Goal: Task Accomplishment & Management: Use online tool/utility

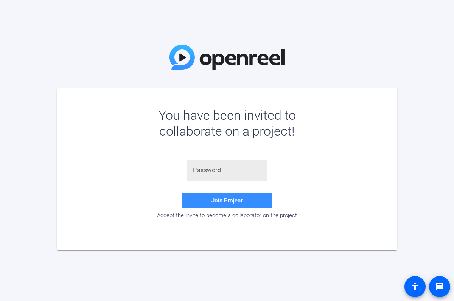
click at [216, 170] on input "text" at bounding box center [227, 170] width 68 height 9
paste input "1$h}0_"
type input "1$h}0_"
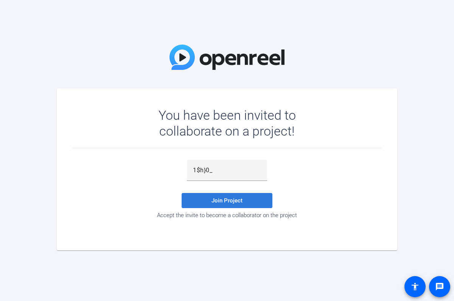
click at [223, 202] on span "Join Project" at bounding box center [226, 200] width 31 height 7
click at [223, 199] on span "Join Project" at bounding box center [226, 200] width 31 height 7
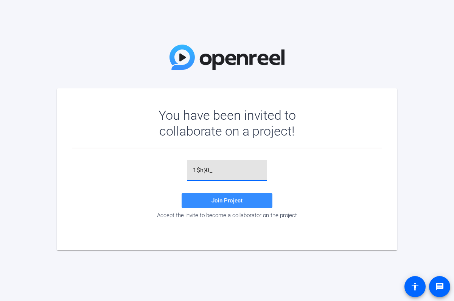
click at [227, 172] on input "1$h}0_" at bounding box center [227, 170] width 68 height 9
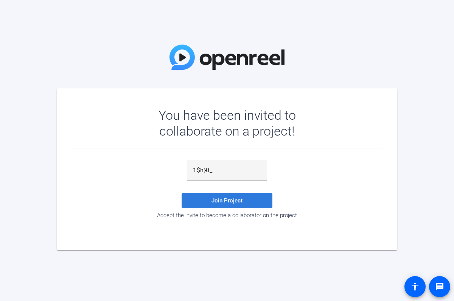
click at [238, 205] on span at bounding box center [227, 201] width 91 height 18
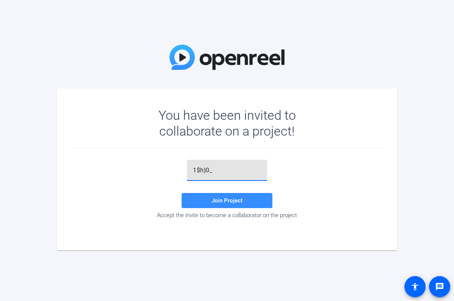
click at [224, 175] on input "1$h}0_" at bounding box center [227, 170] width 68 height 9
click at [217, 177] on div at bounding box center [227, 170] width 68 height 21
paste input "1$h}0_"
type input "1$h}0_"
click at [227, 197] on button "Join Project" at bounding box center [227, 200] width 91 height 15
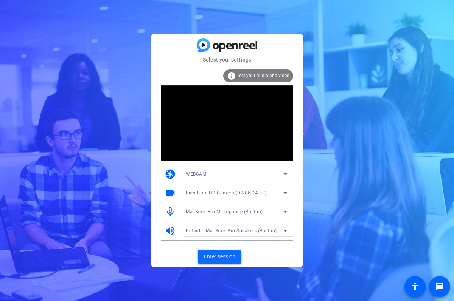
click at [235, 261] on span at bounding box center [219, 257] width 43 height 18
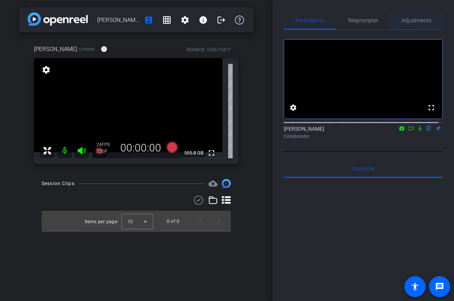
click at [404, 20] on span "Adjustments" at bounding box center [416, 20] width 30 height 5
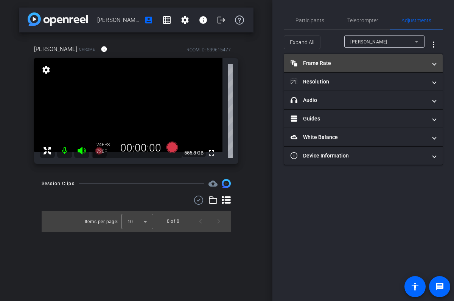
click at [433, 62] on span at bounding box center [434, 63] width 3 height 8
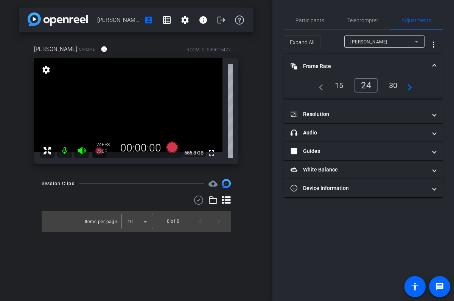
click at [390, 89] on div "30" at bounding box center [393, 85] width 20 height 13
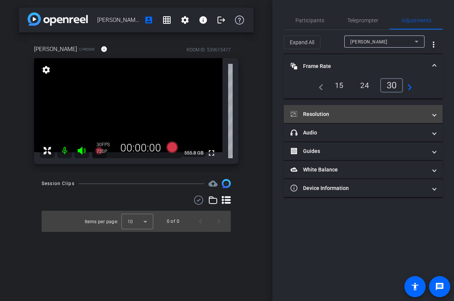
click at [433, 115] on span at bounding box center [434, 114] width 3 height 8
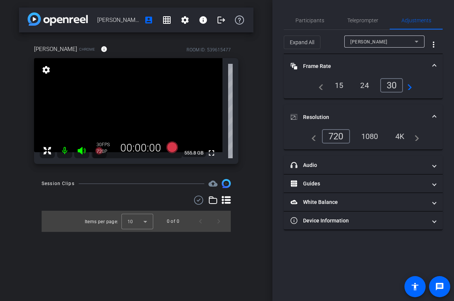
click at [370, 138] on div "1080" at bounding box center [370, 136] width 28 height 13
click at [402, 139] on div "4K" at bounding box center [400, 136] width 21 height 13
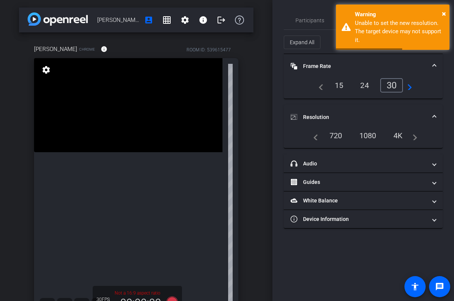
click at [371, 135] on div "1080" at bounding box center [368, 135] width 28 height 13
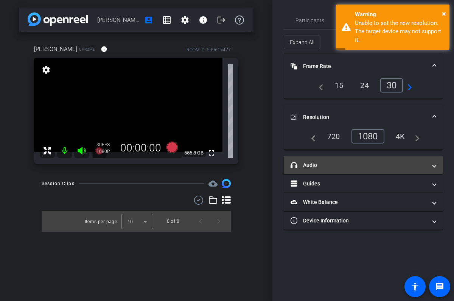
click at [428, 165] on span "headphone icon Audio" at bounding box center [361, 165] width 142 height 8
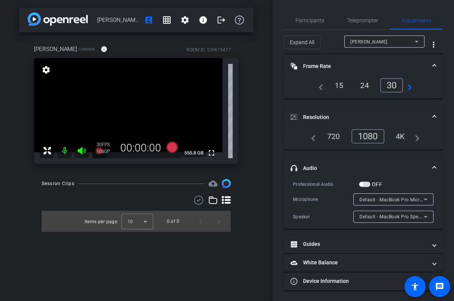
click at [428, 165] on span "headphone icon Audio" at bounding box center [361, 169] width 142 height 8
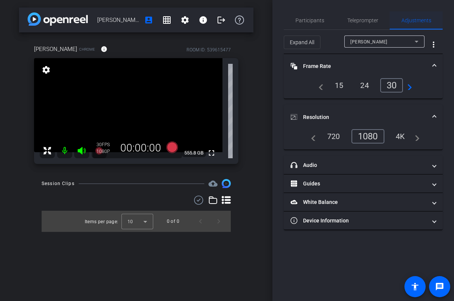
click at [412, 25] on span "Adjustments" at bounding box center [416, 20] width 30 height 18
click at [312, 20] on span "Participants" at bounding box center [309, 20] width 29 height 5
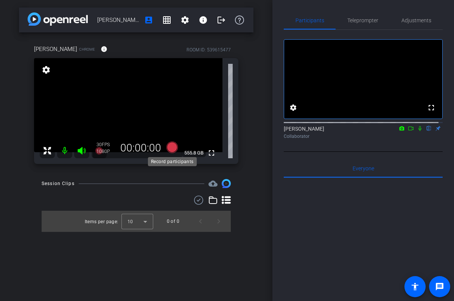
click at [174, 147] on icon at bounding box center [171, 147] width 11 height 11
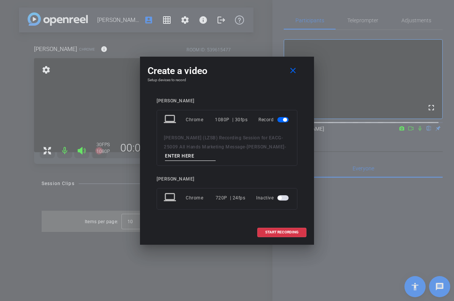
click at [179, 156] on input at bounding box center [190, 156] width 51 height 9
type input "Take 1"
click at [294, 231] on span "START RECORDING" at bounding box center [281, 233] width 33 height 4
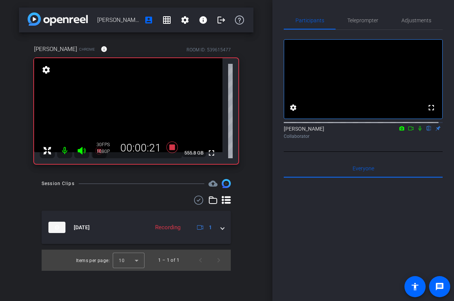
click at [417, 131] on icon at bounding box center [420, 128] width 6 height 5
click at [418, 131] on icon at bounding box center [420, 128] width 4 height 5
click at [172, 148] on icon at bounding box center [171, 147] width 11 height 11
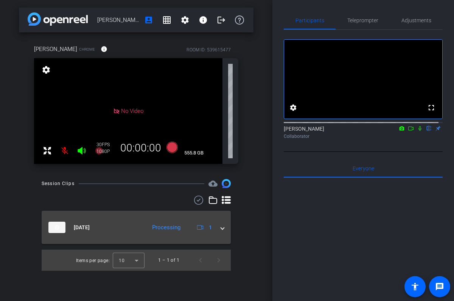
click at [221, 229] on span at bounding box center [222, 228] width 3 height 8
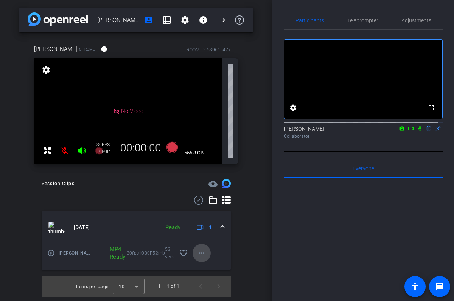
click at [204, 252] on mat-icon "more_horiz" at bounding box center [201, 253] width 9 height 9
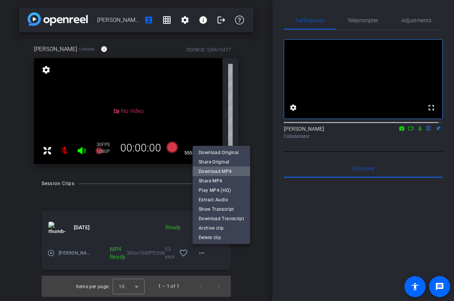
click at [224, 172] on span "Download MP4" at bounding box center [221, 171] width 45 height 9
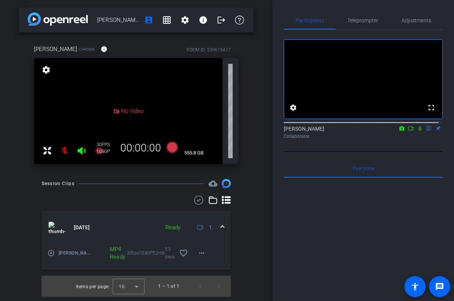
click at [417, 131] on icon at bounding box center [420, 128] width 6 height 5
click at [399, 130] on icon at bounding box center [401, 128] width 5 height 4
click at [407, 138] on div at bounding box center [227, 150] width 454 height 301
click at [408, 131] on icon at bounding box center [411, 128] width 6 height 5
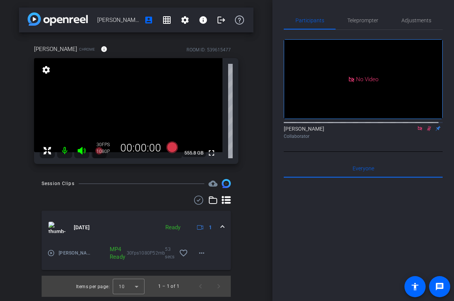
click at [417, 140] on div "[PERSON_NAME] Collaborator" at bounding box center [363, 132] width 159 height 15
click at [424, 132] on mat-icon at bounding box center [428, 128] width 9 height 7
click at [426, 131] on icon at bounding box center [429, 128] width 6 height 5
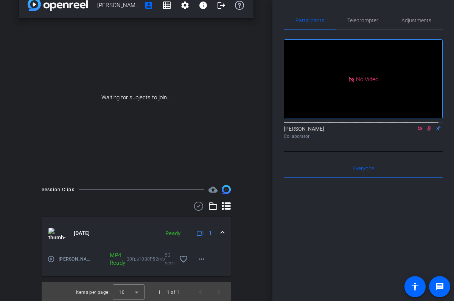
scroll to position [17, 0]
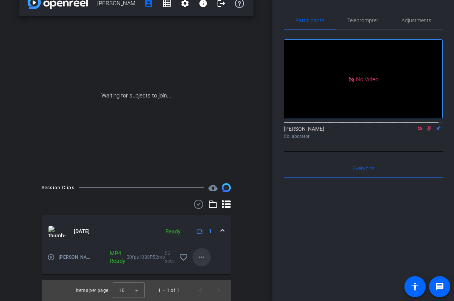
click at [199, 258] on mat-icon "more_horiz" at bounding box center [201, 257] width 9 height 9
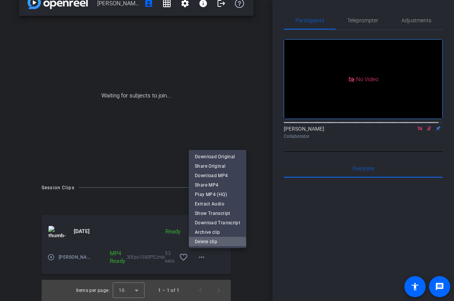
click at [207, 244] on span "Delete clip" at bounding box center [217, 241] width 45 height 9
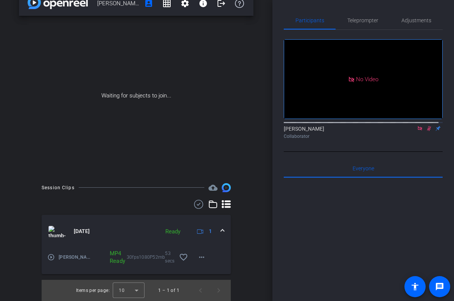
click at [221, 230] on span at bounding box center [222, 232] width 3 height 8
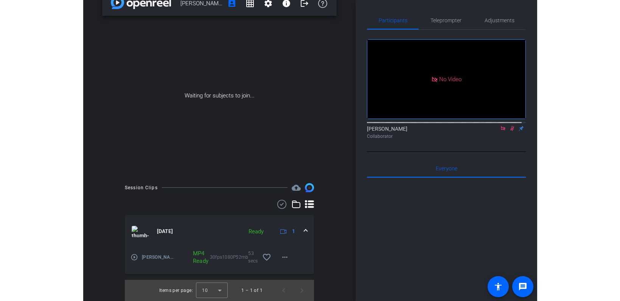
scroll to position [0, 0]
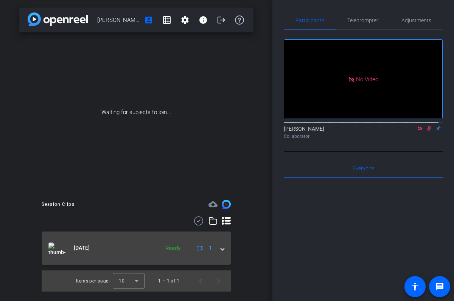
click at [221, 252] on span at bounding box center [222, 248] width 3 height 8
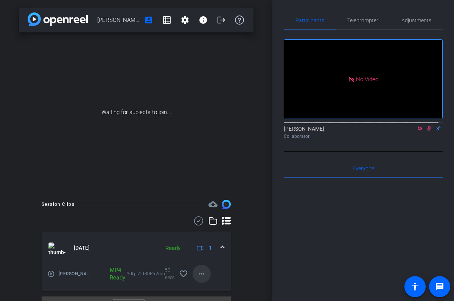
click at [199, 275] on mat-icon "more_horiz" at bounding box center [201, 274] width 9 height 9
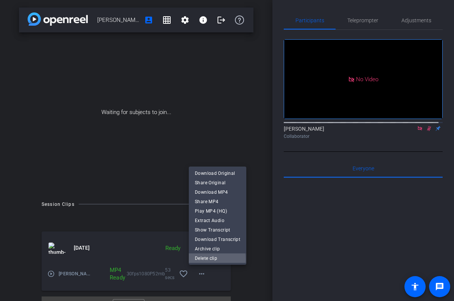
click at [207, 259] on span "Delete clip" at bounding box center [217, 258] width 45 height 9
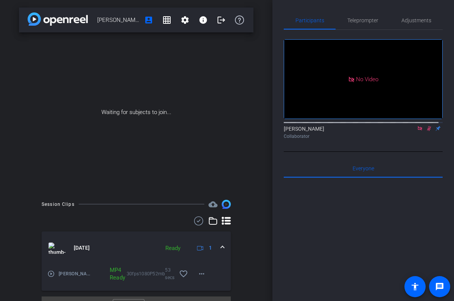
click at [210, 220] on icon at bounding box center [212, 221] width 9 height 9
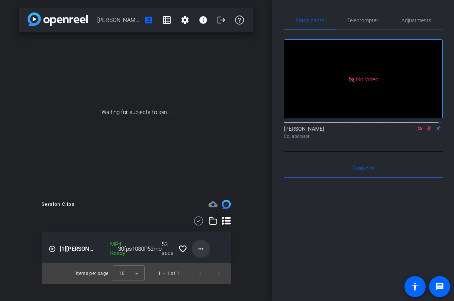
click at [200, 249] on mat-icon "more_horiz" at bounding box center [200, 249] width 9 height 9
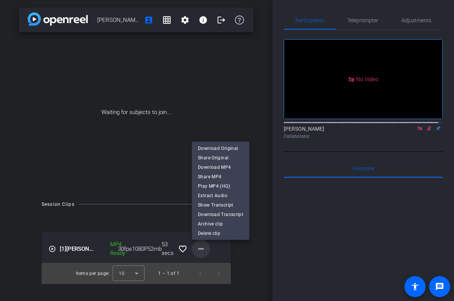
click at [200, 249] on div at bounding box center [227, 150] width 454 height 301
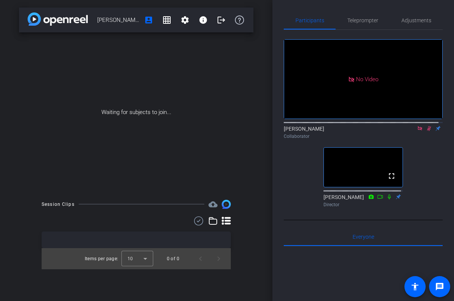
click at [417, 131] on icon at bounding box center [420, 128] width 6 height 5
click at [418, 131] on icon at bounding box center [420, 128] width 4 height 5
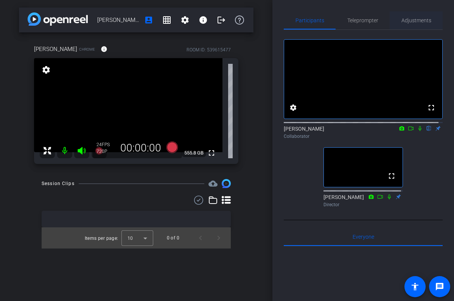
click at [413, 19] on span "Adjustments" at bounding box center [416, 20] width 30 height 5
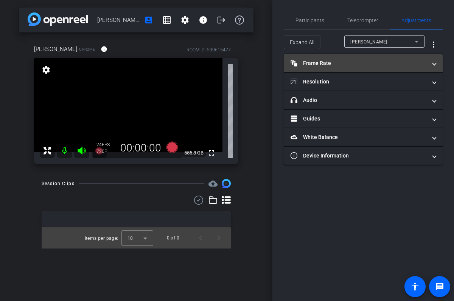
click at [436, 62] on mat-expansion-panel-header "Frame Rate Frame Rate" at bounding box center [363, 63] width 159 height 18
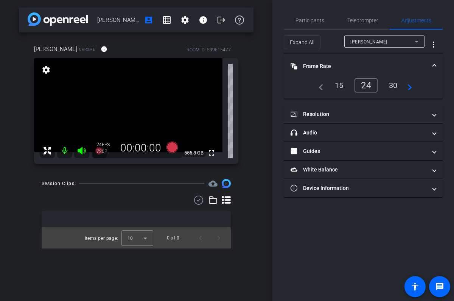
click at [397, 85] on div "30" at bounding box center [393, 85] width 20 height 13
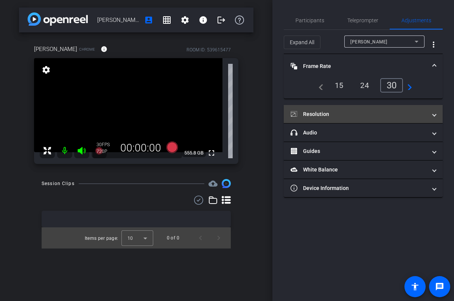
click at [436, 111] on mat-expansion-panel-header "Resolution" at bounding box center [363, 114] width 159 height 18
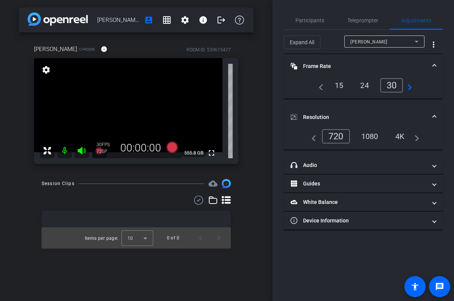
click at [372, 137] on div "1080" at bounding box center [370, 136] width 28 height 13
click at [413, 19] on span "Adjustments" at bounding box center [416, 20] width 30 height 5
click at [304, 24] on span "Participants" at bounding box center [309, 20] width 29 height 18
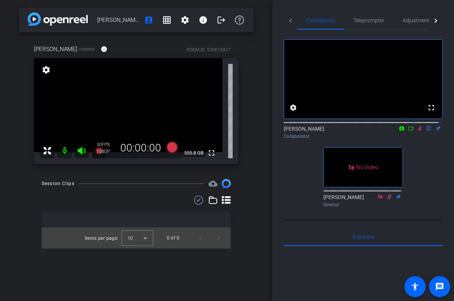
click at [417, 131] on icon at bounding box center [420, 128] width 6 height 5
click at [174, 150] on icon at bounding box center [171, 147] width 11 height 11
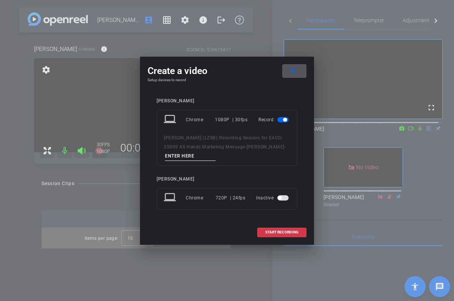
click at [196, 154] on input at bounding box center [190, 156] width 51 height 9
type input "Take 1"
click at [278, 233] on span "START RECORDING" at bounding box center [281, 233] width 33 height 4
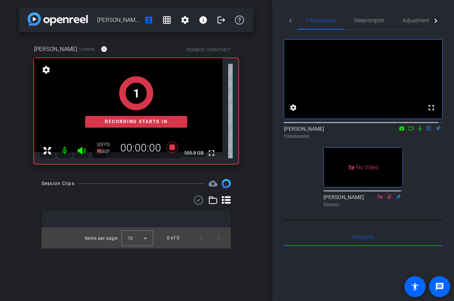
click at [417, 131] on icon at bounding box center [420, 128] width 6 height 5
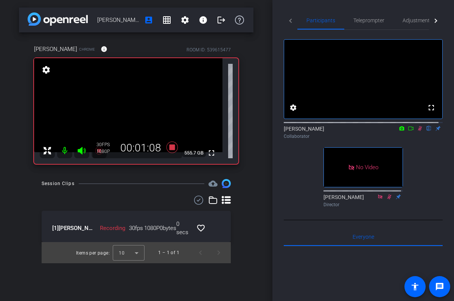
click at [418, 131] on icon at bounding box center [420, 128] width 4 height 5
click at [417, 131] on icon at bounding box center [420, 128] width 6 height 5
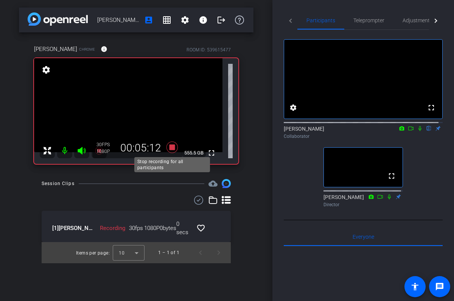
click at [172, 147] on icon at bounding box center [171, 147] width 11 height 11
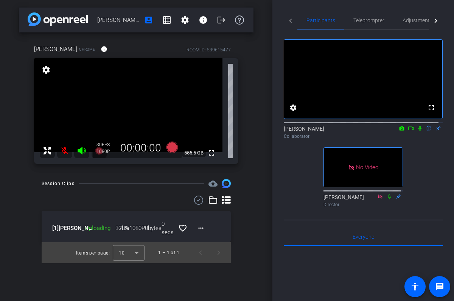
click at [417, 131] on icon at bounding box center [420, 128] width 6 height 5
click at [408, 131] on icon at bounding box center [411, 128] width 6 height 5
click at [200, 229] on mat-icon "more_horiz" at bounding box center [200, 228] width 9 height 9
click at [213, 221] on div at bounding box center [227, 150] width 454 height 301
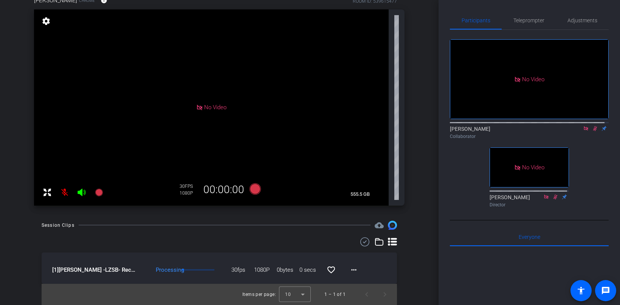
scroll to position [50, 0]
click at [349, 269] on mat-icon "more_horiz" at bounding box center [353, 270] width 9 height 9
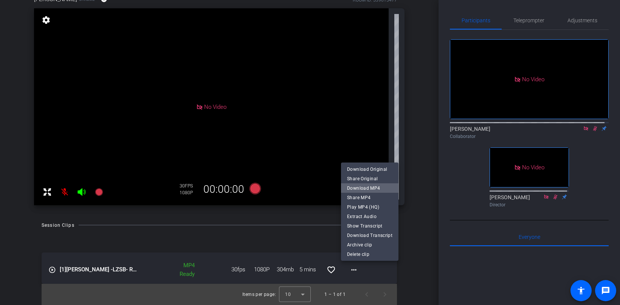
click at [371, 187] on span "Download MP4" at bounding box center [369, 187] width 45 height 9
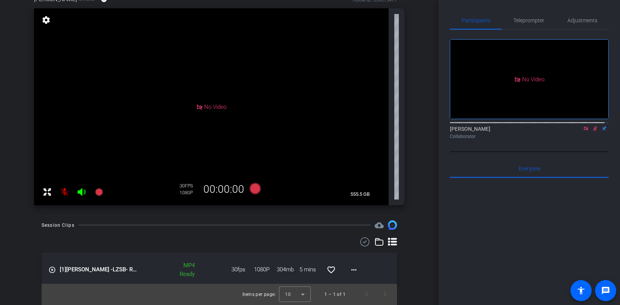
scroll to position [0, 0]
